Goal: Navigation & Orientation: Find specific page/section

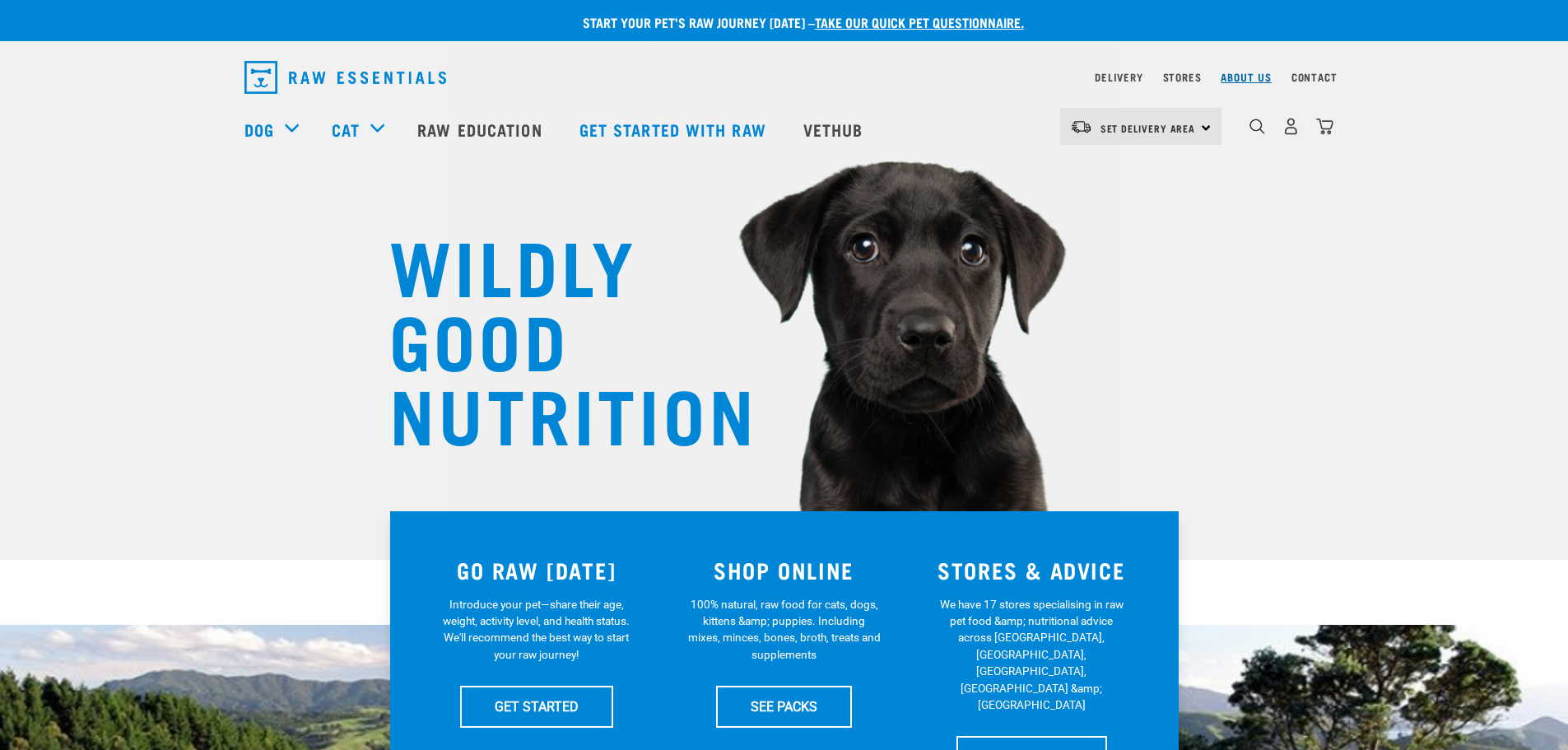
click at [1267, 74] on link "About Us" at bounding box center [1246, 77] width 51 height 6
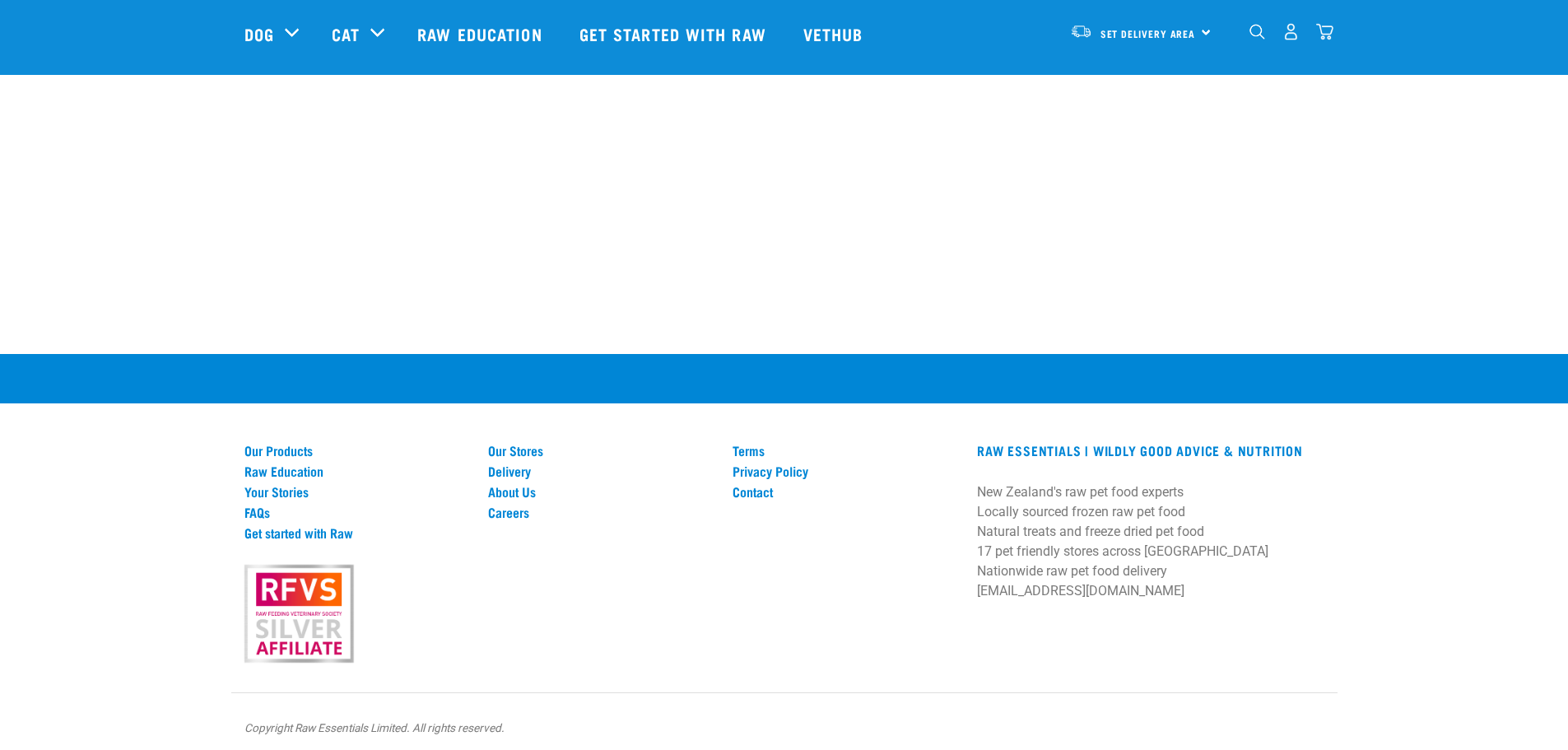
scroll to position [2333, 0]
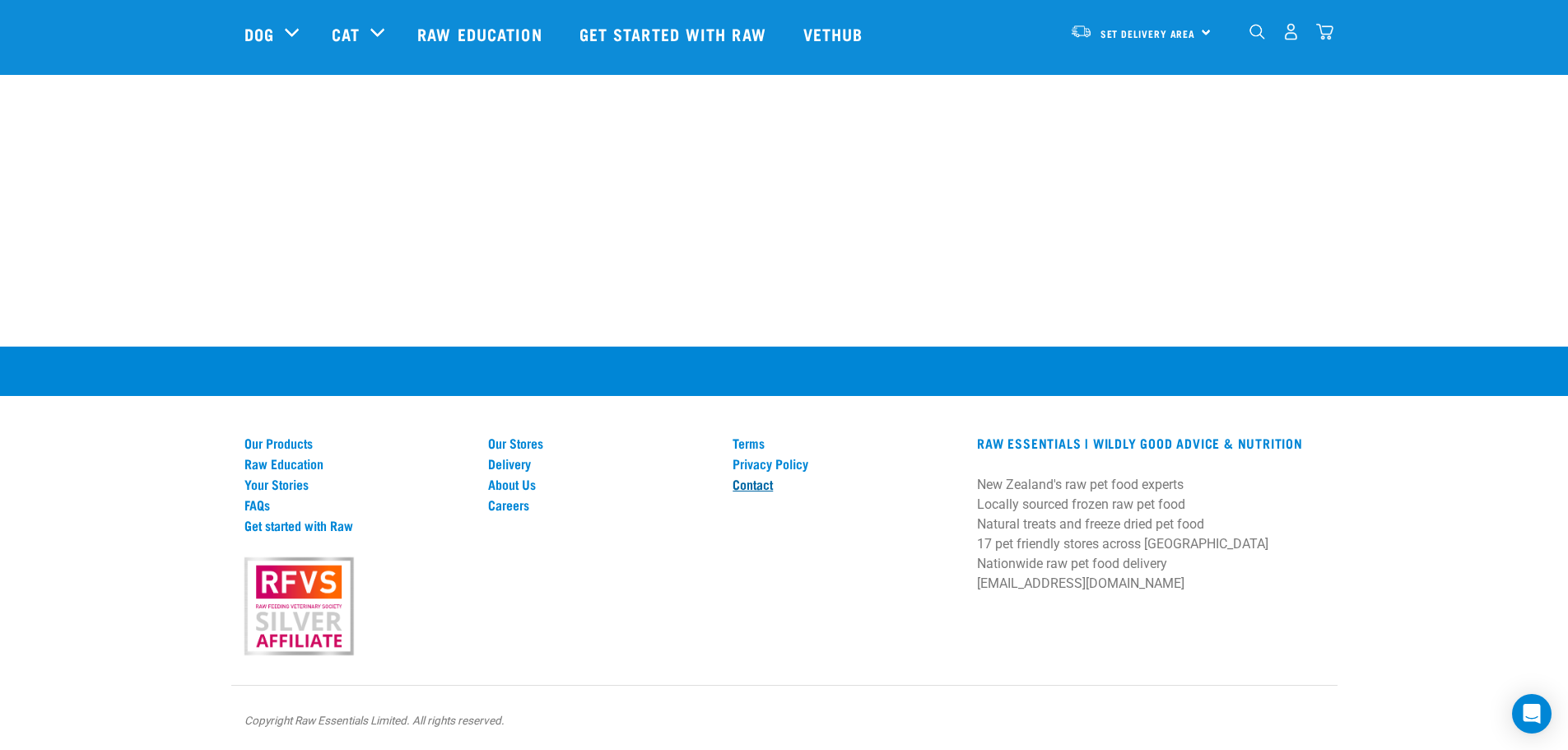
click at [771, 487] on link "Contact" at bounding box center [845, 484] width 225 height 15
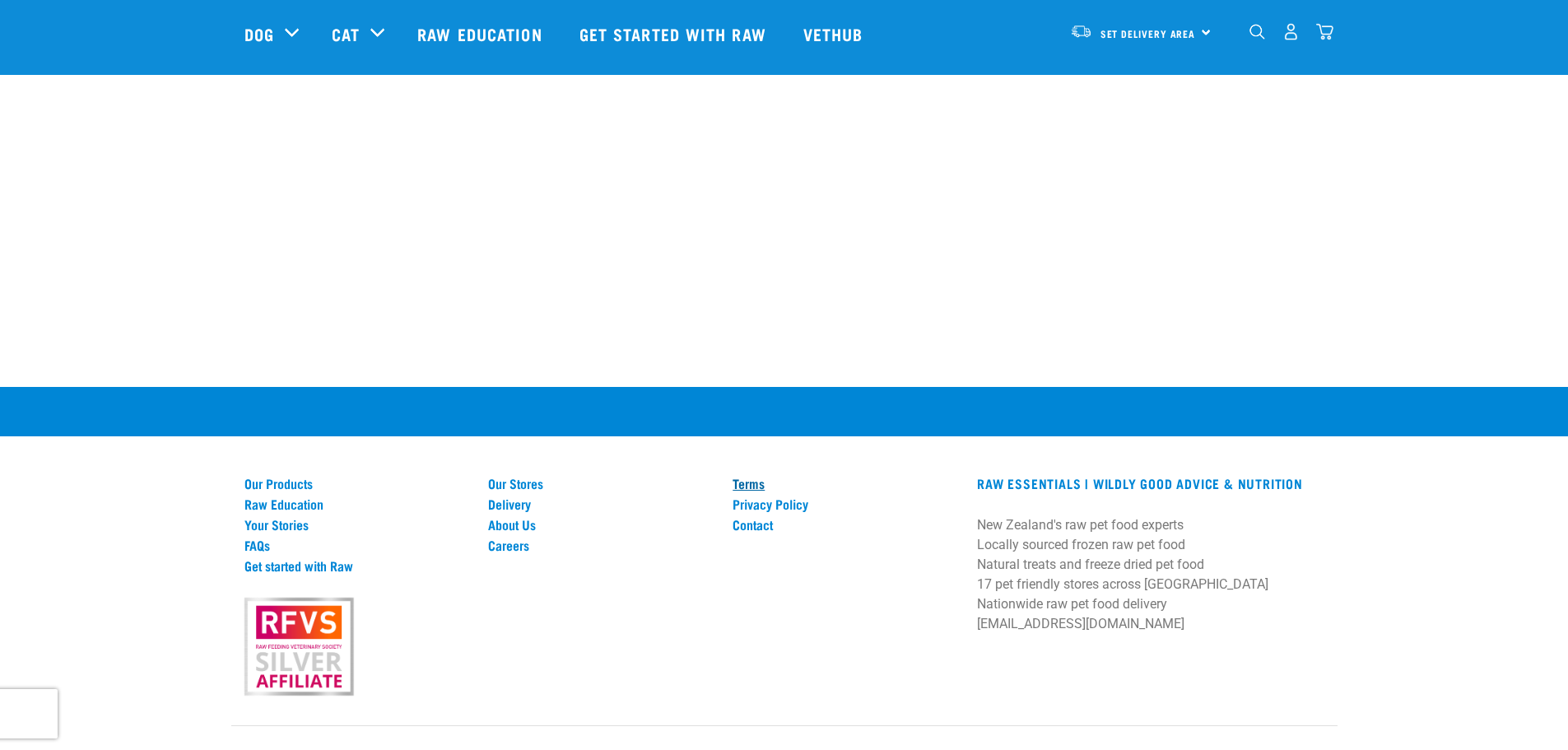
scroll to position [1051, 0]
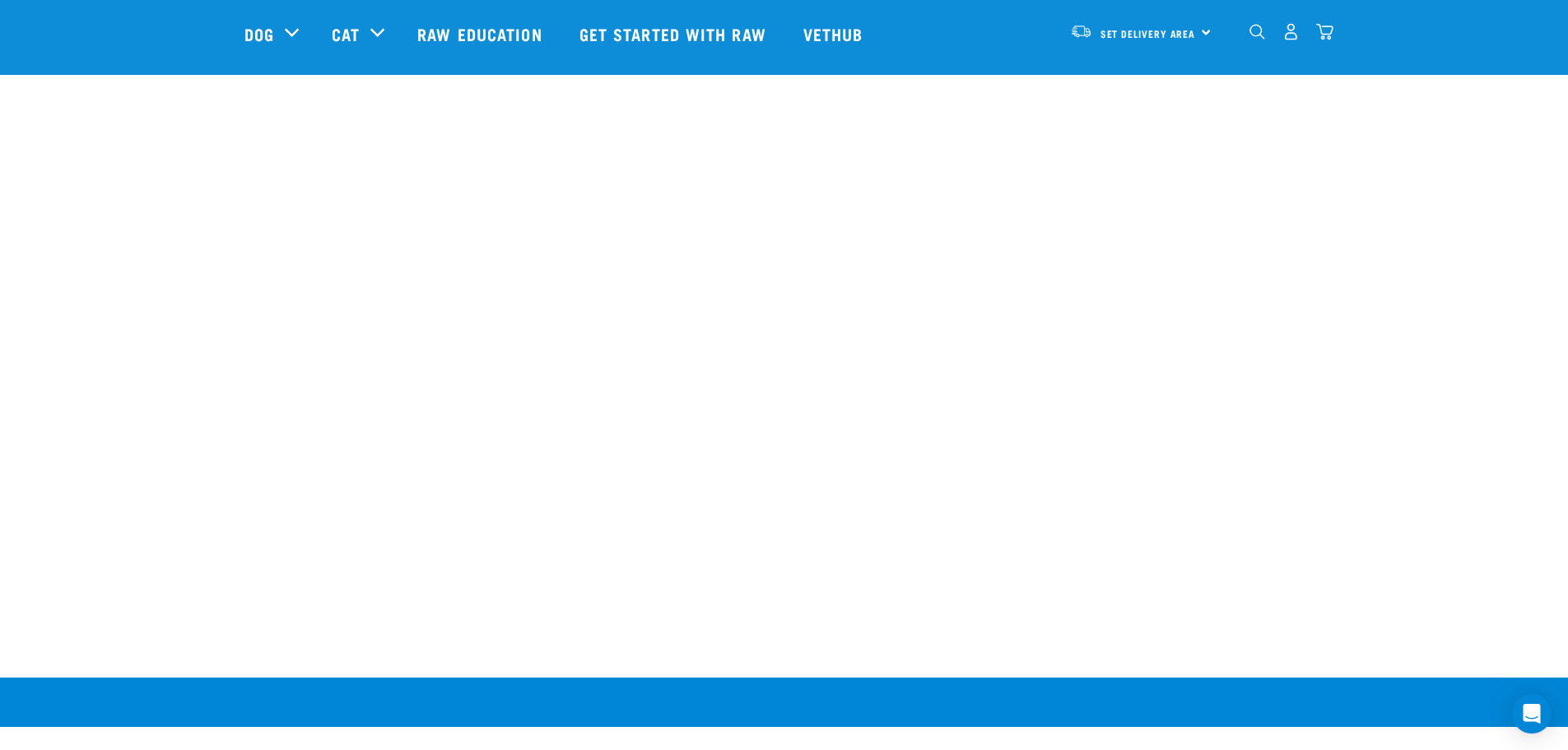
scroll to position [2333, 0]
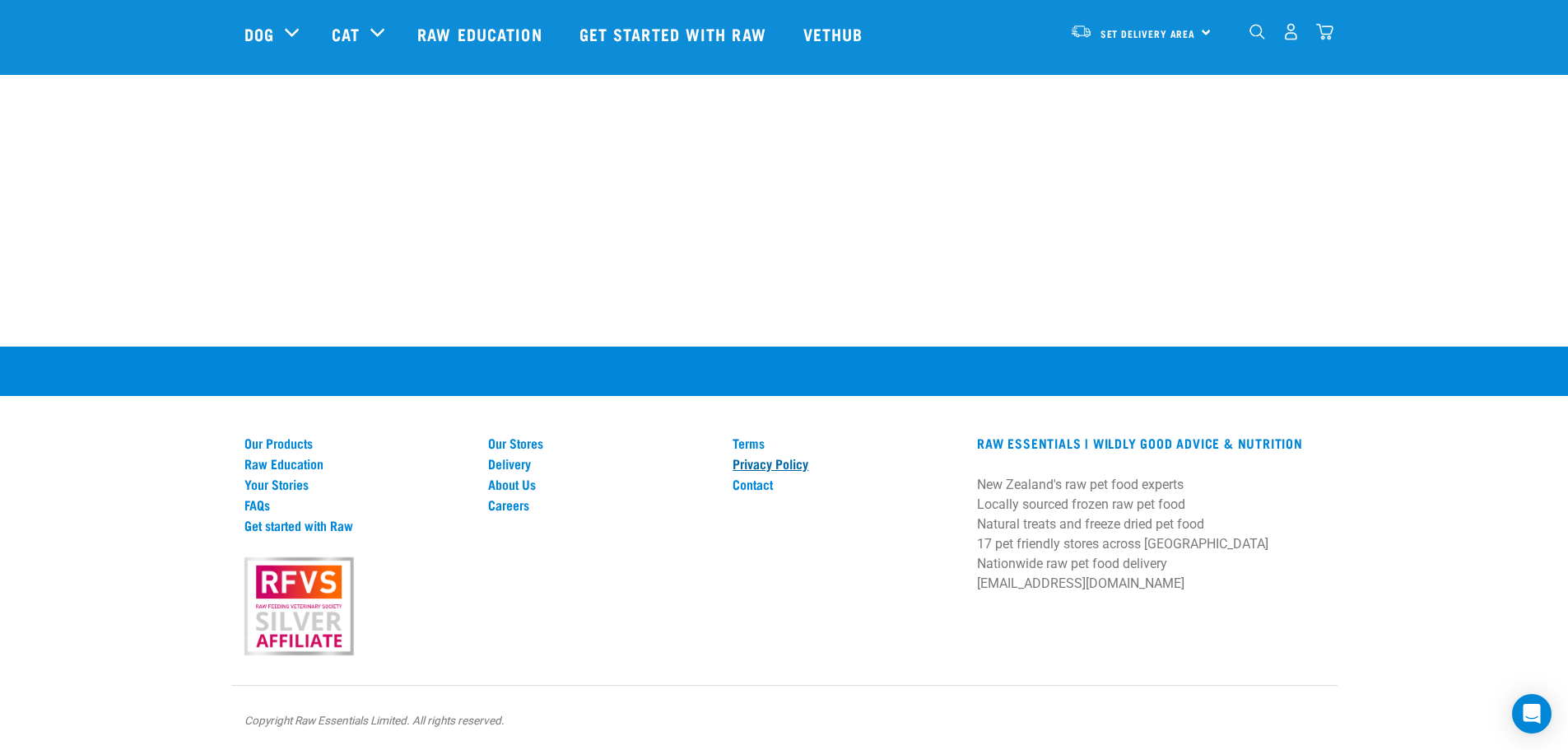
click at [766, 460] on link "Privacy Policy" at bounding box center [845, 464] width 225 height 15
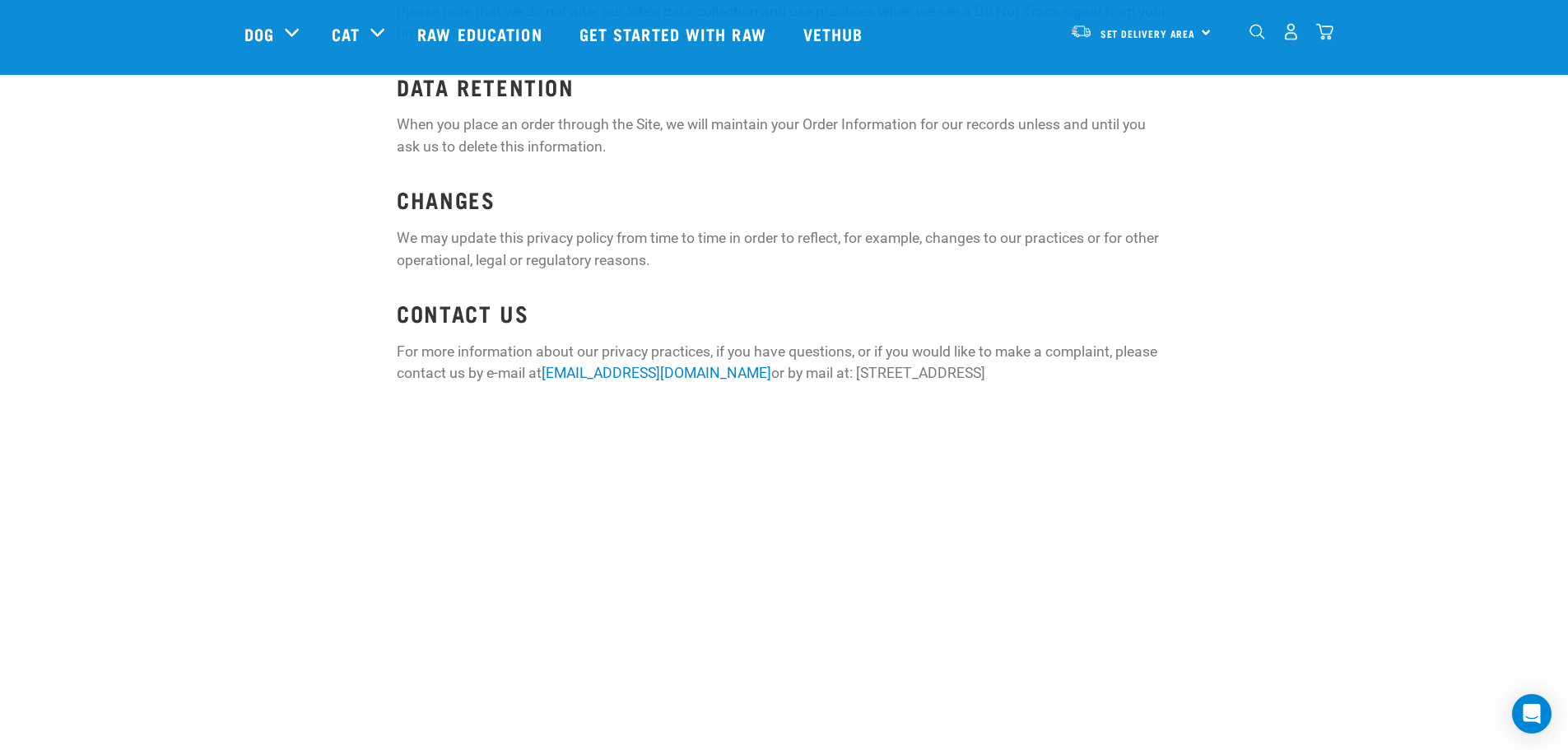
scroll to position [1564, 0]
